Goal: Task Accomplishment & Management: Manage account settings

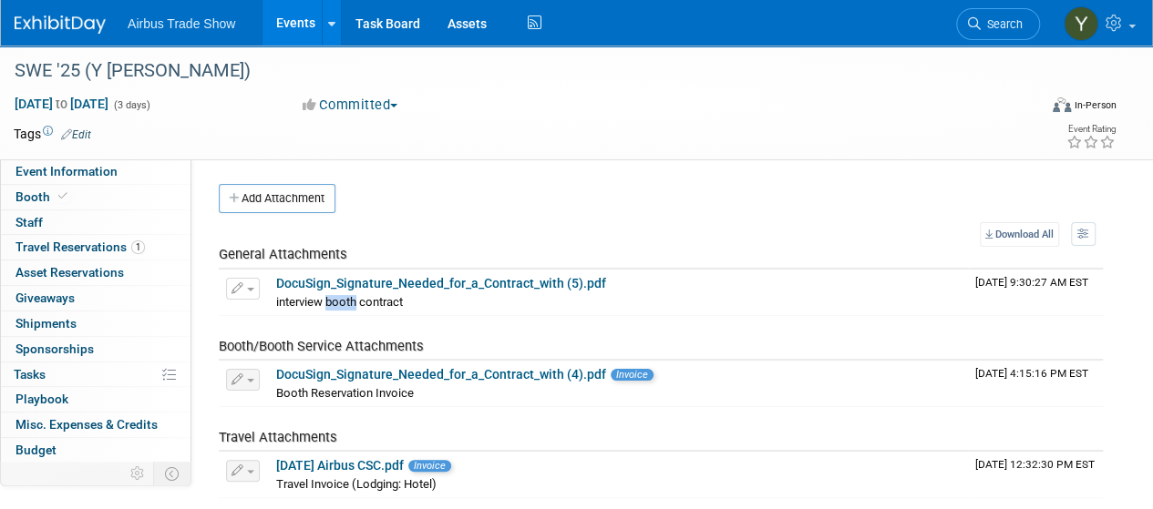
scroll to position [171, 0]
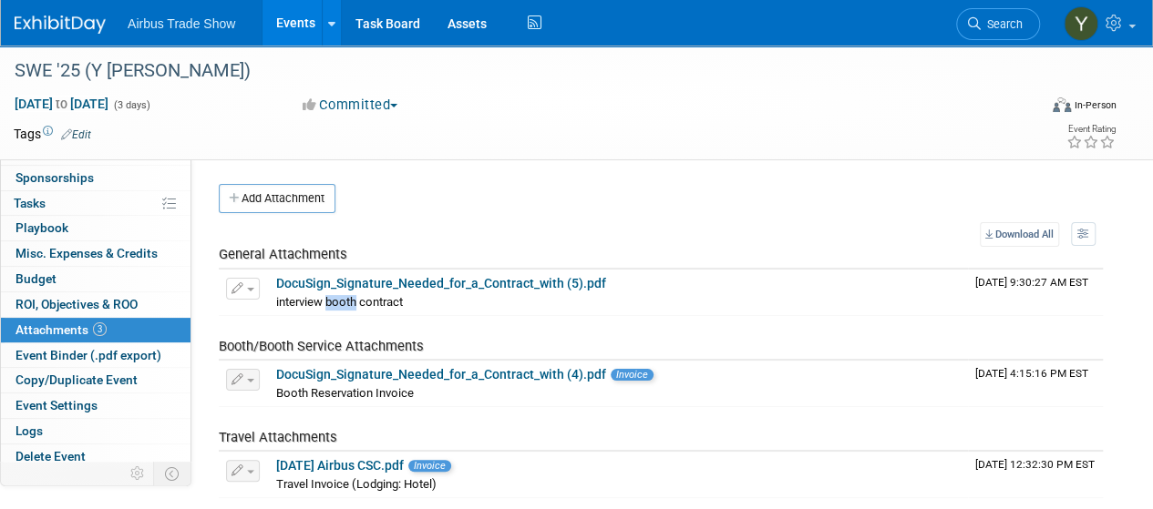
click at [285, 25] on link "Events" at bounding box center [295, 23] width 67 height 46
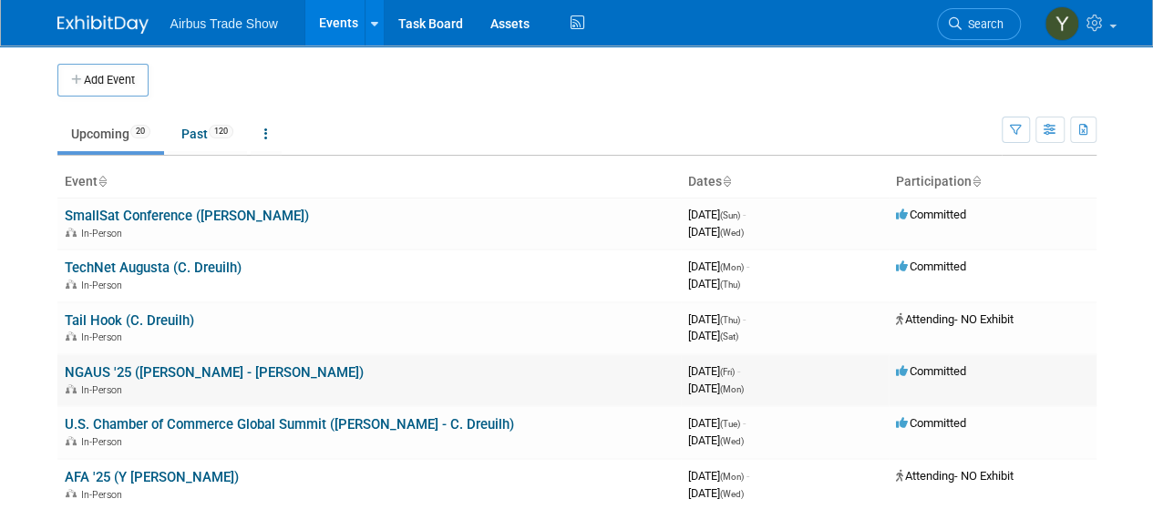
click at [160, 365] on link "NGAUS '25 ([PERSON_NAME] - [PERSON_NAME])" at bounding box center [214, 372] width 299 height 16
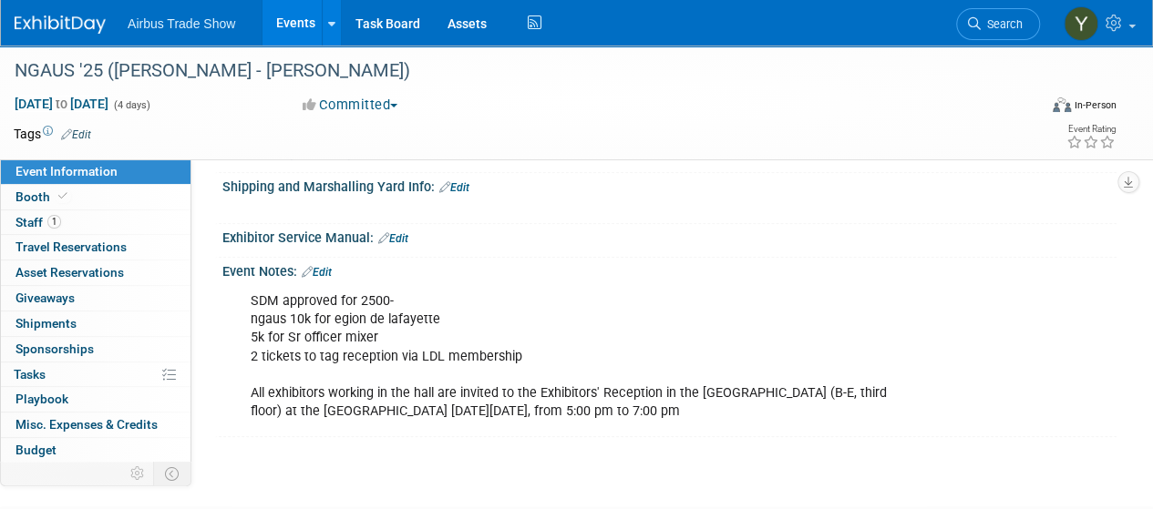
scroll to position [605, 0]
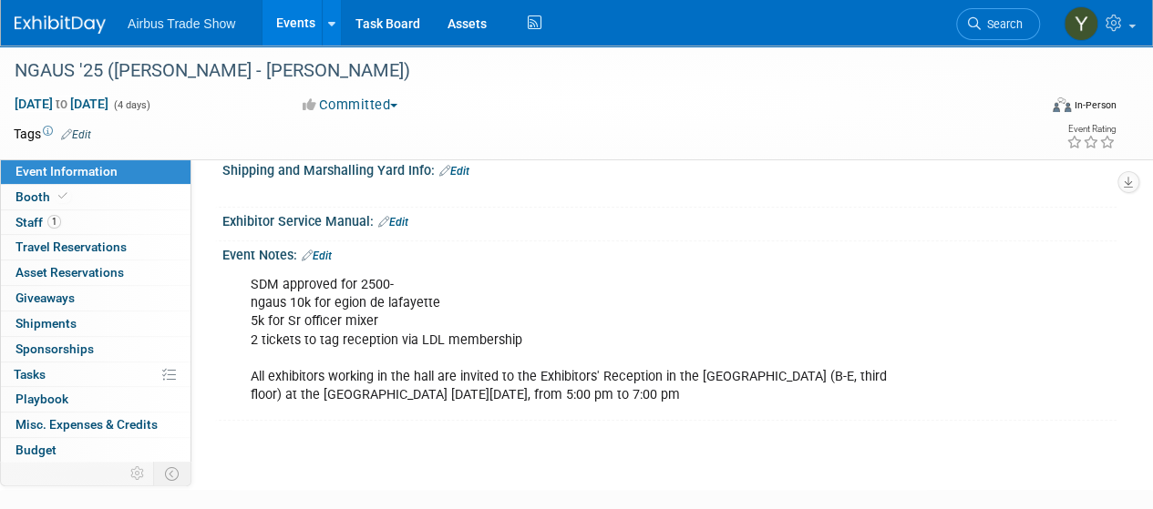
click at [332, 251] on link "Edit" at bounding box center [317, 256] width 30 height 13
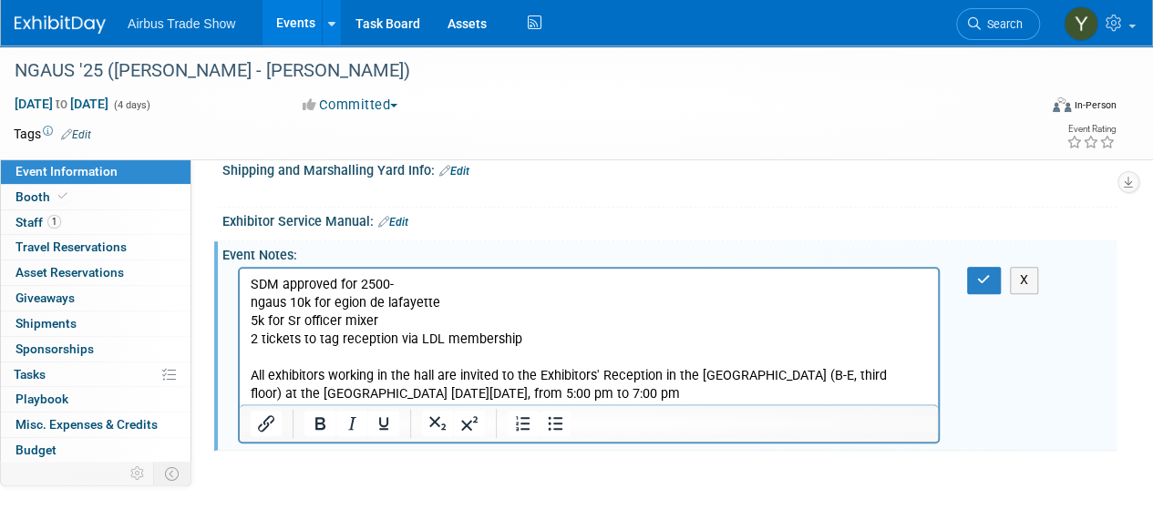
scroll to position [0, 0]
click at [712, 394] on p "SDM approved for 2500- ngaus 10k for egion de lafayette 5k for Sr officer mixer…" at bounding box center [589, 340] width 677 height 128
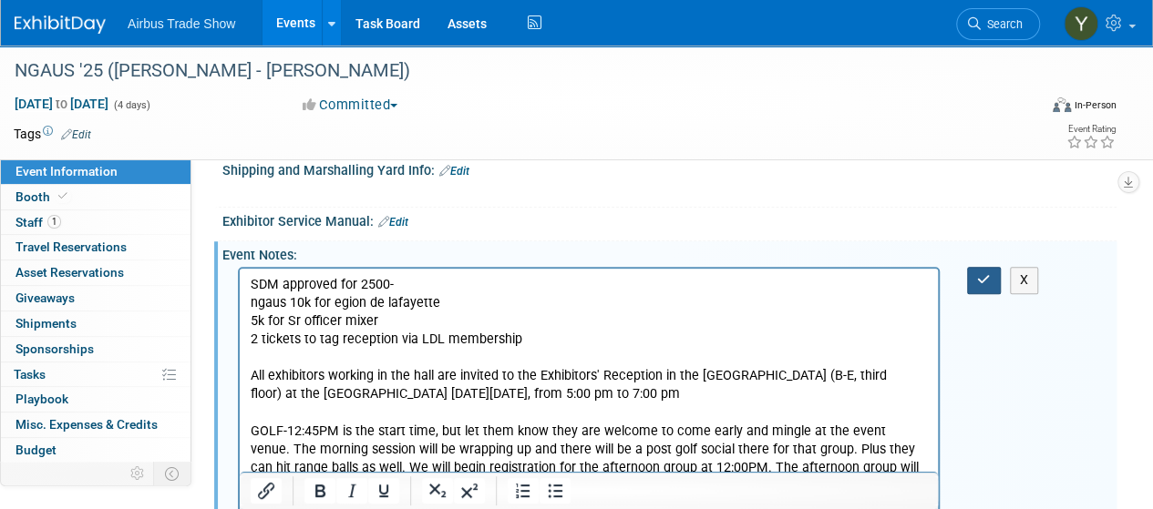
click at [978, 267] on button "button" at bounding box center [984, 280] width 34 height 26
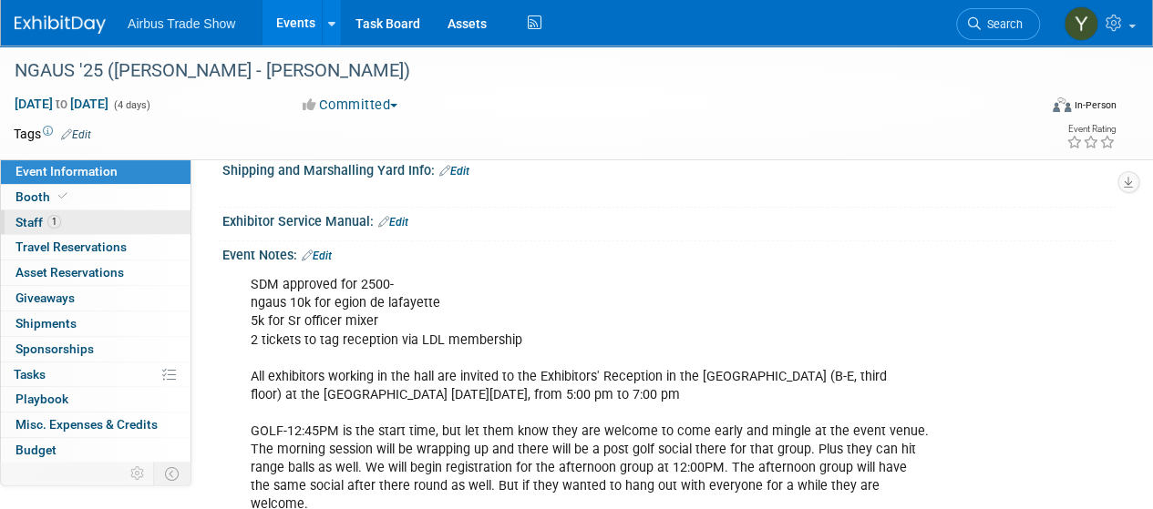
click at [24, 227] on span "Staff 1" at bounding box center [38, 222] width 46 height 15
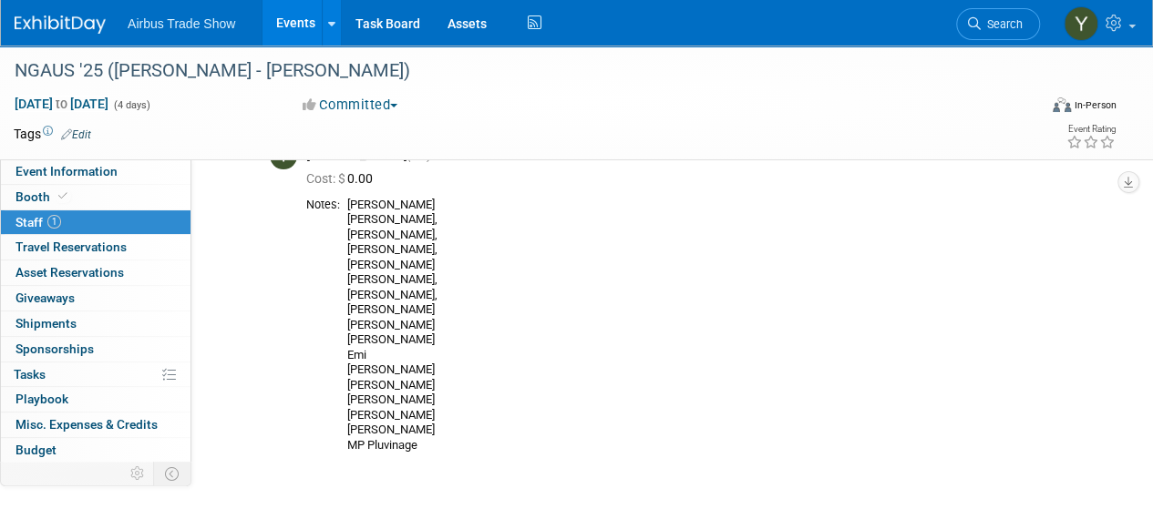
scroll to position [103, 0]
